Goal: Task Accomplishment & Management: Manage account settings

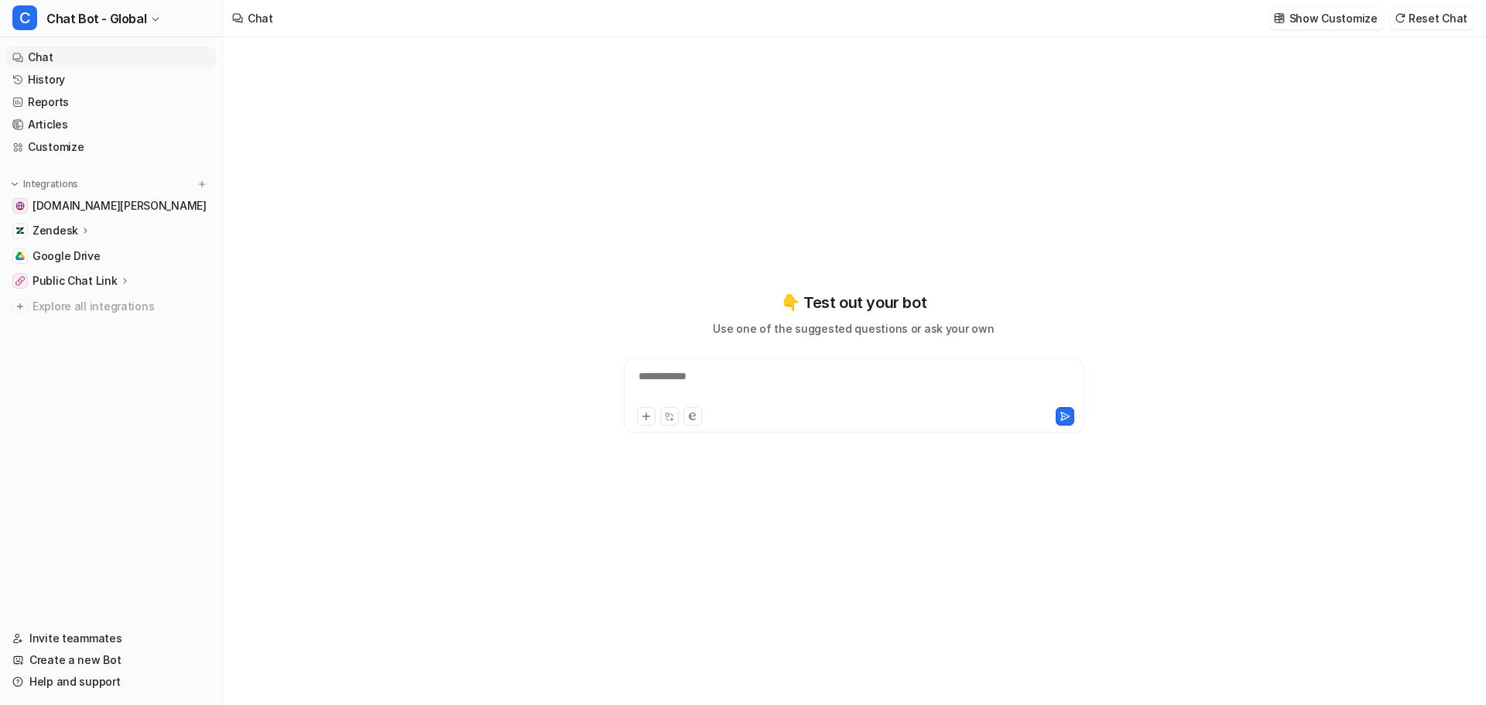
click at [125, 297] on nav "Chat History Reports Articles Customize Integrations [DOMAIN_NAME][PERSON_NAME]…" at bounding box center [111, 327] width 222 height 575
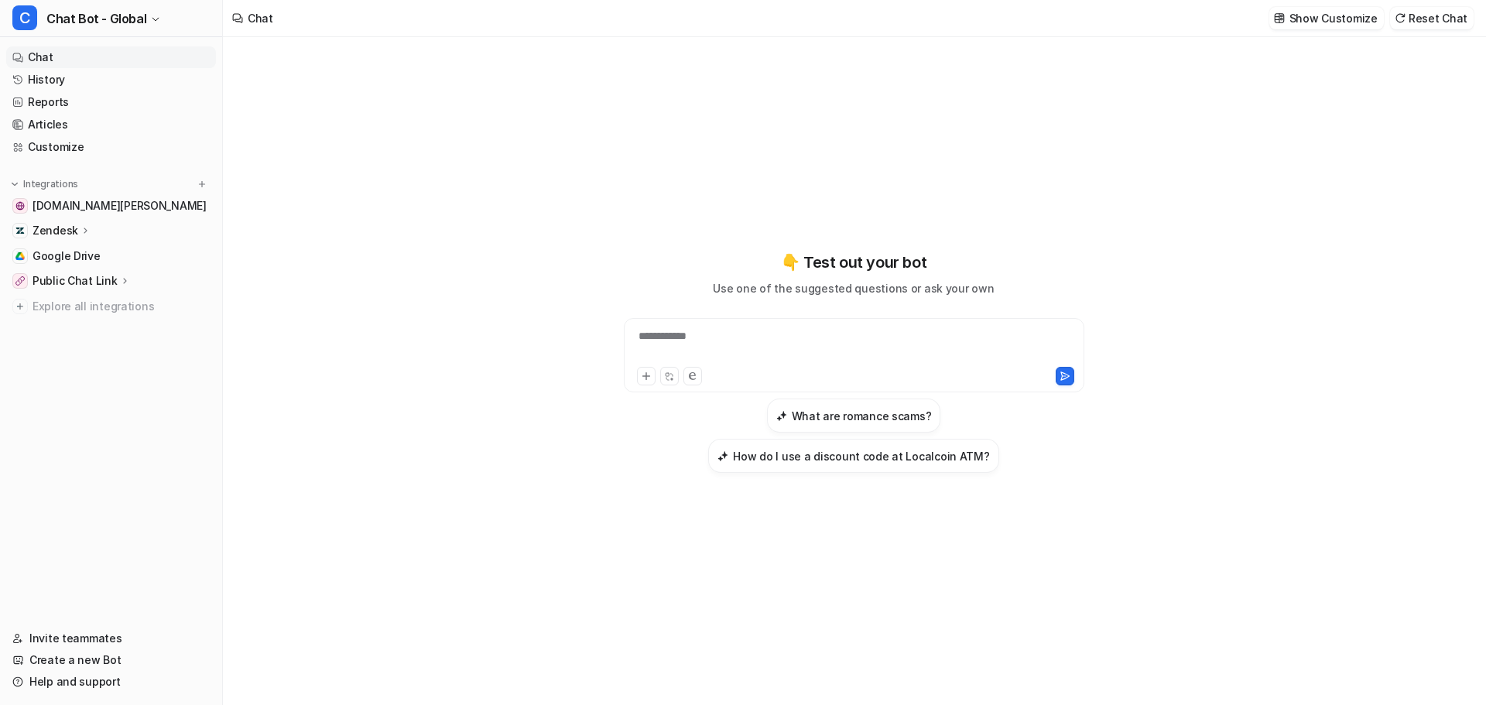
click at [59, 176] on button "Integrations" at bounding box center [44, 183] width 77 height 15
click at [57, 178] on p "Integrations" at bounding box center [50, 184] width 55 height 12
click at [83, 20] on span "Chat Bot - Global" at bounding box center [96, 19] width 100 height 22
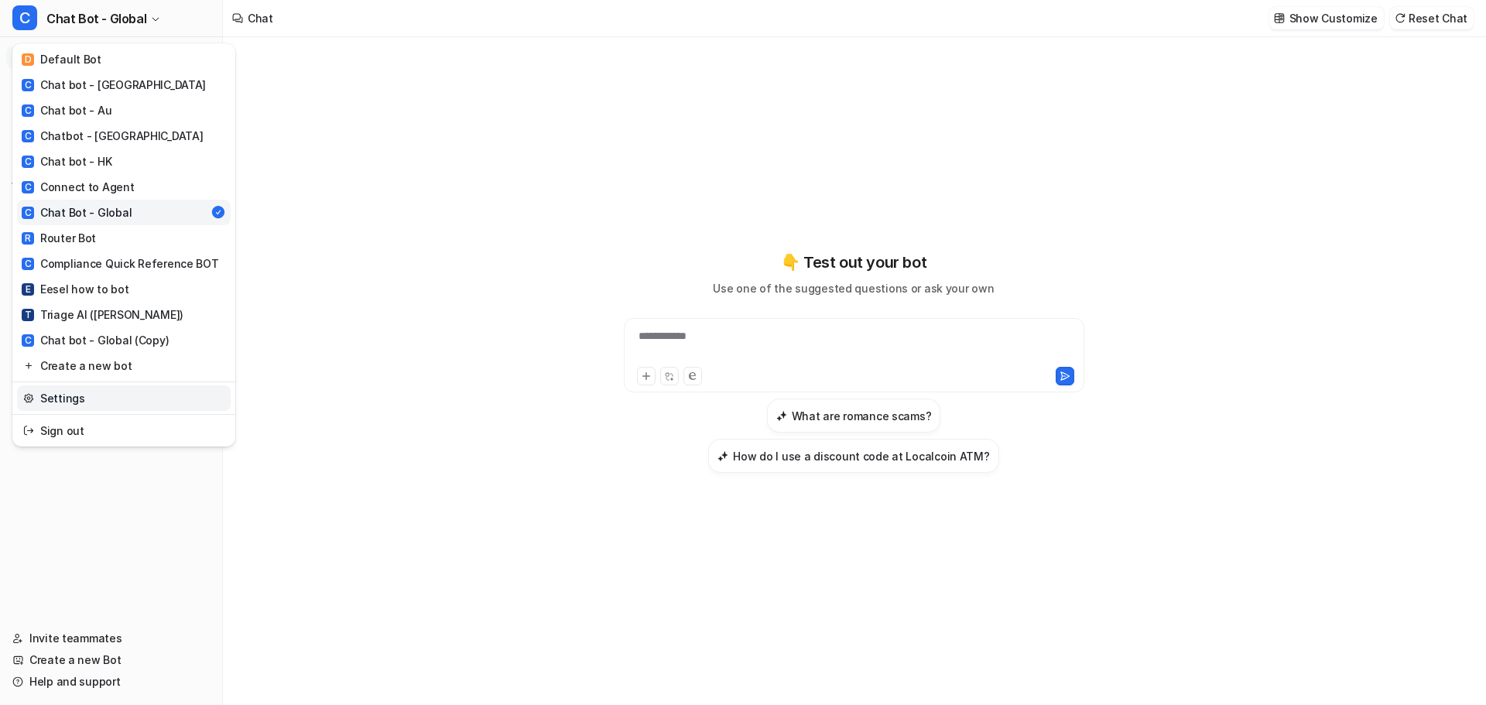
click at [48, 386] on link "Settings" at bounding box center [124, 399] width 214 height 26
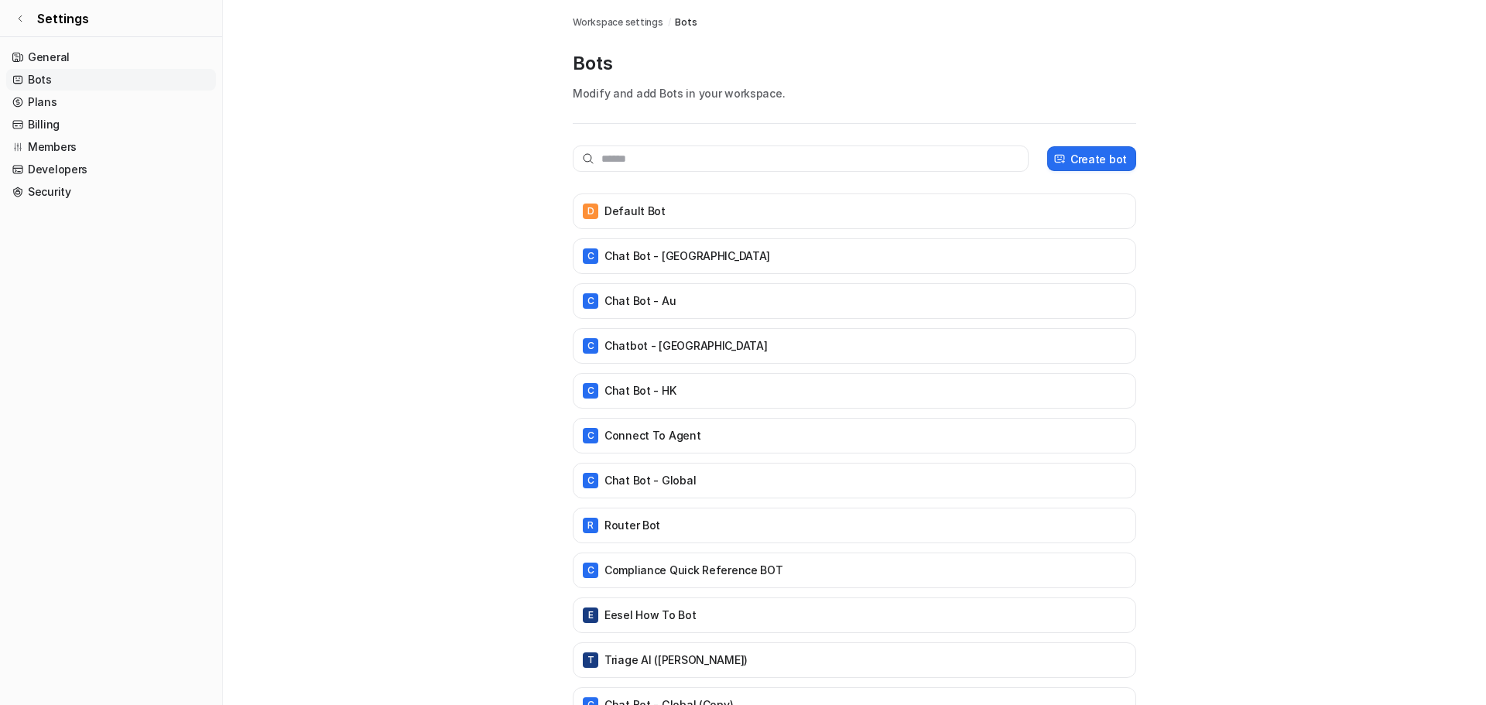
click at [384, 193] on main "Workspace settings / Bots Bots Modify and add Bots in your workspace. Create bo…" at bounding box center [854, 377] width 1263 height 754
click at [66, 136] on link "Members" at bounding box center [111, 147] width 210 height 22
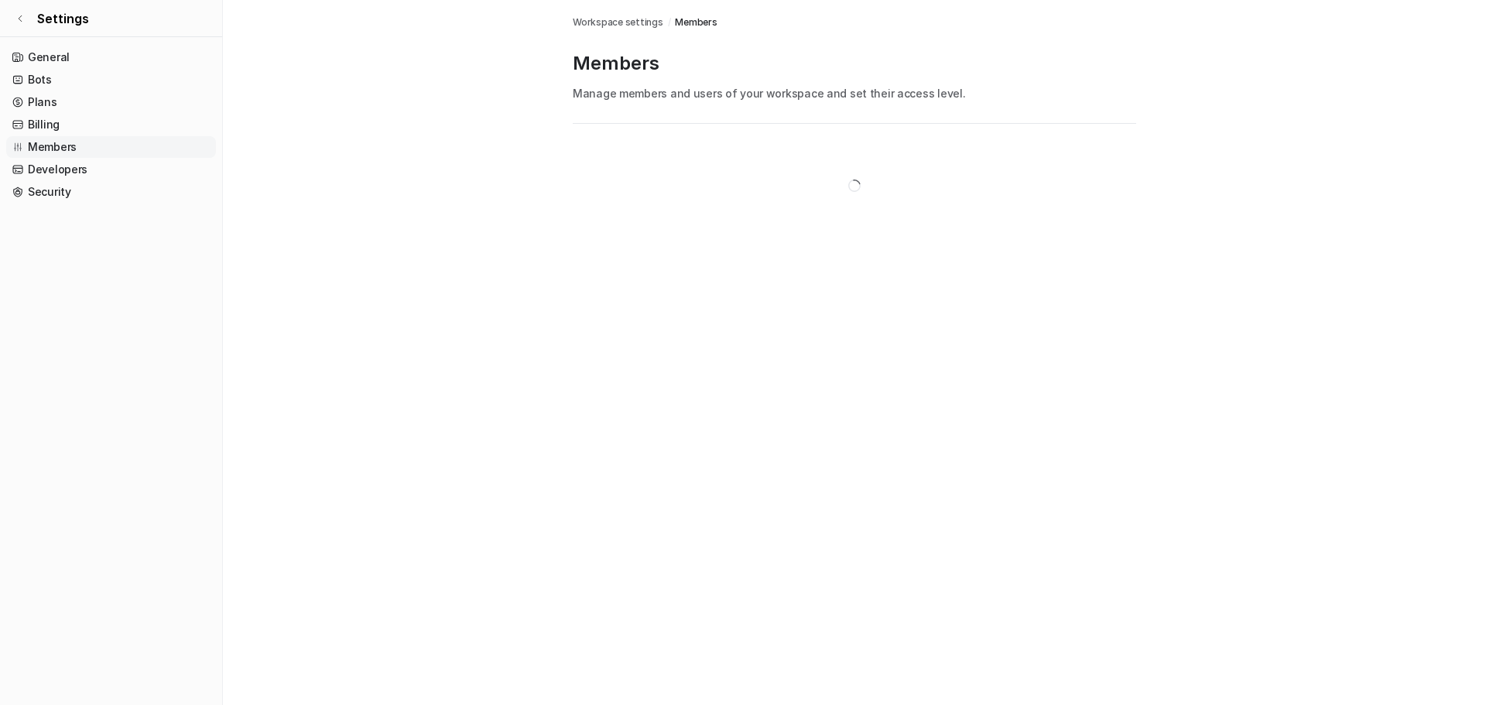
click at [410, 134] on main "Workspace settings / Members Members Manage members and users of your workspace…" at bounding box center [854, 124] width 1263 height 248
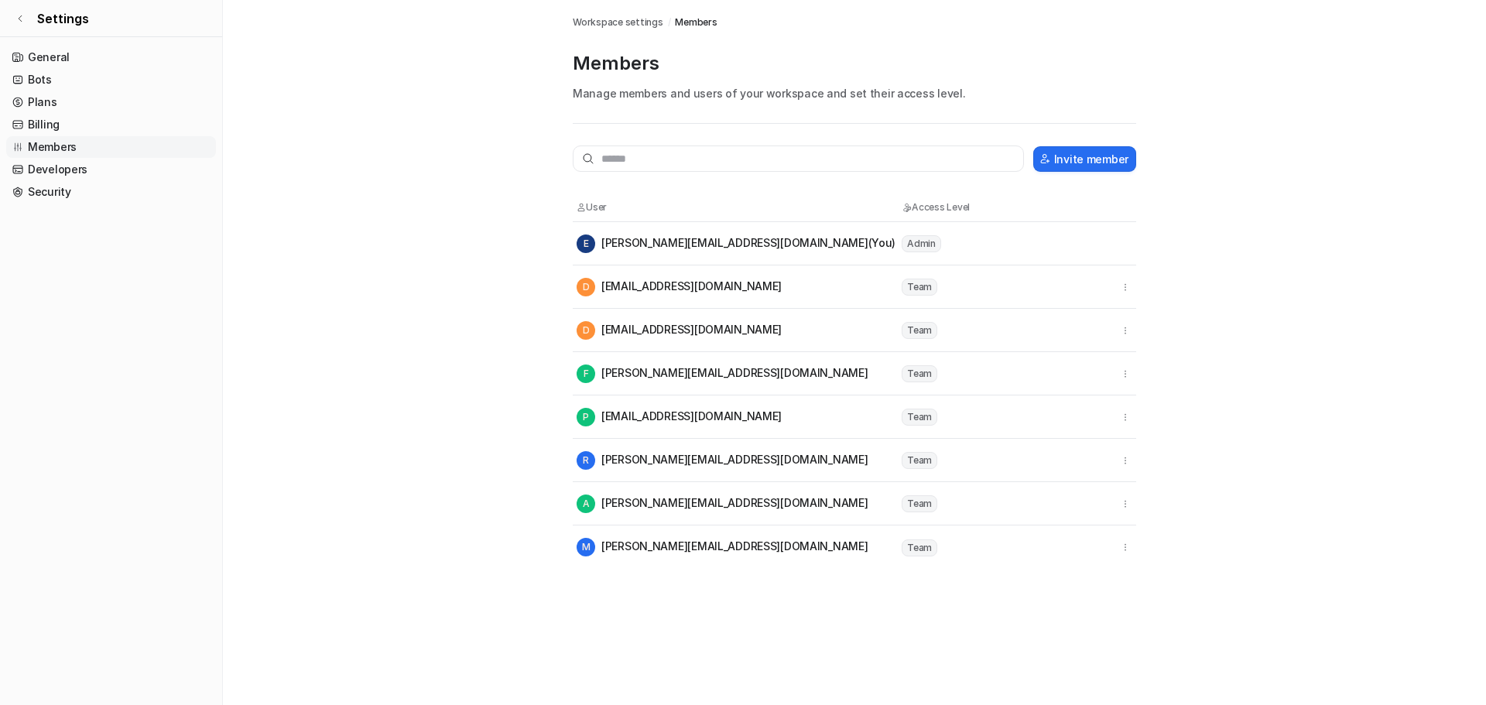
click at [386, 308] on main "Workspace settings / Members Members Manage members and users of your workspace…" at bounding box center [854, 284] width 1263 height 569
click at [310, 332] on main "Workspace settings / Members Members Manage members and users of your workspace…" at bounding box center [854, 284] width 1263 height 569
click at [140, 191] on nav "General Bots Plans Billing Members Developers Security" at bounding box center [111, 369] width 222 height 659
